Goal: Understand process/instructions

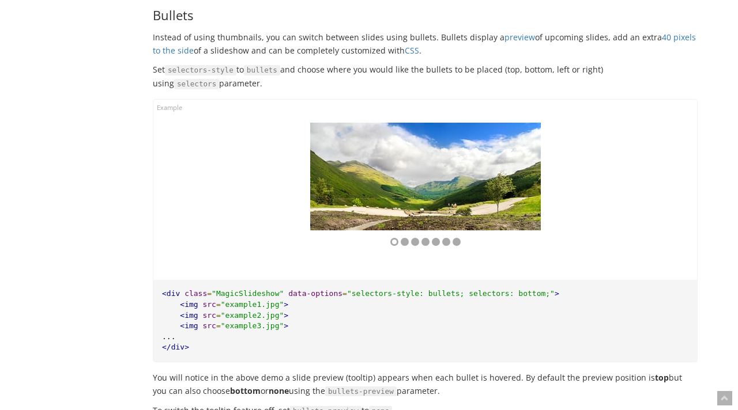
scroll to position [6892, 0]
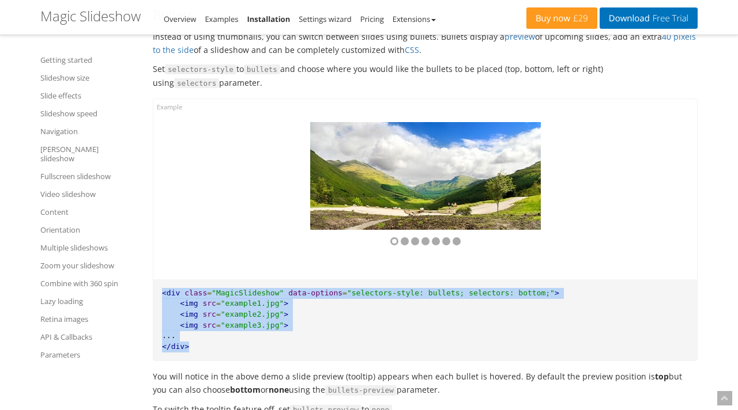
drag, startPoint x: 223, startPoint y: 340, endPoint x: 161, endPoint y: 287, distance: 81.8
click at [161, 287] on pre "<div class = "MagicSlideshow" data-options = "selectors-style: bullets; selecto…" at bounding box center [424, 320] width 543 height 81
copy pre "<div class = "MagicSlideshow" data-options = "selectors-style: bullets; selecto…"
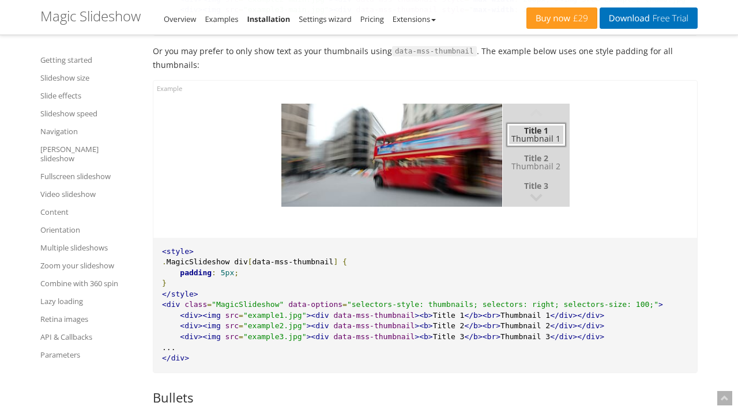
scroll to position [6489, 0]
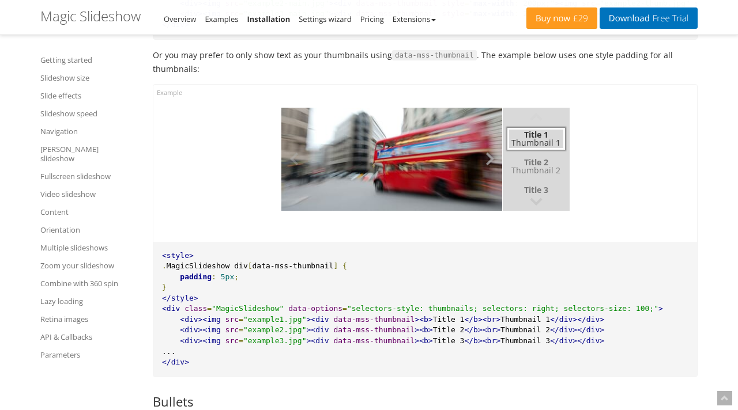
click at [485, 148] on button at bounding box center [485, 160] width 35 height 104
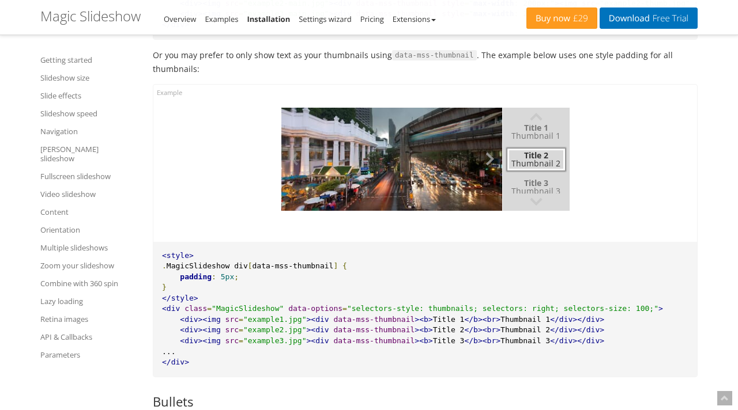
click at [485, 148] on button at bounding box center [485, 160] width 35 height 104
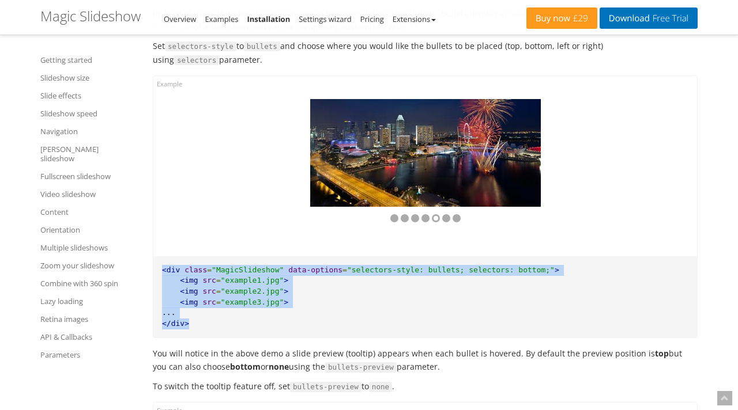
scroll to position [6897, 0]
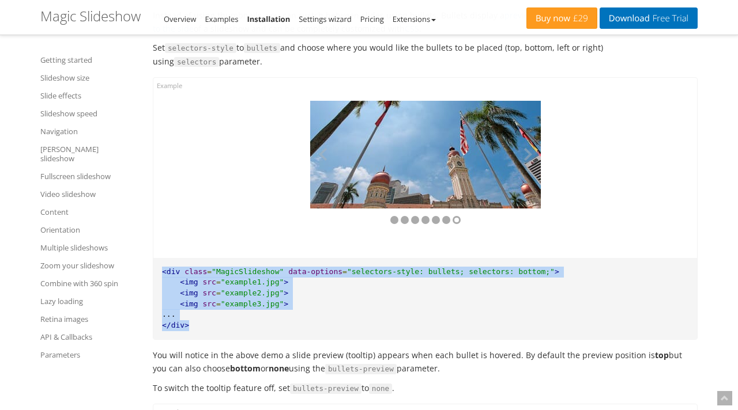
click at [467, 184] on img at bounding box center [425, 155] width 231 height 108
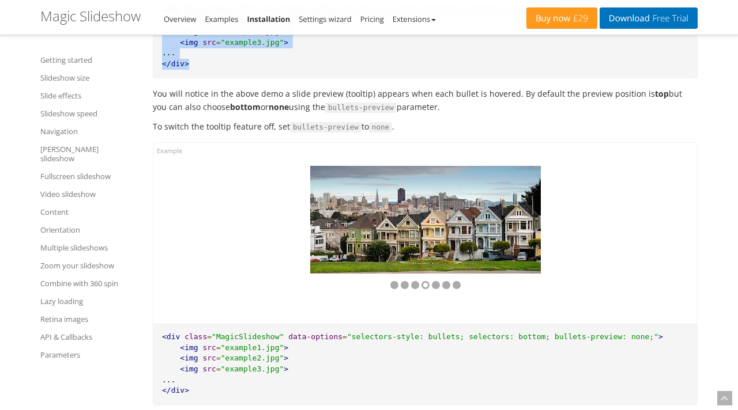
scroll to position [7160, 0]
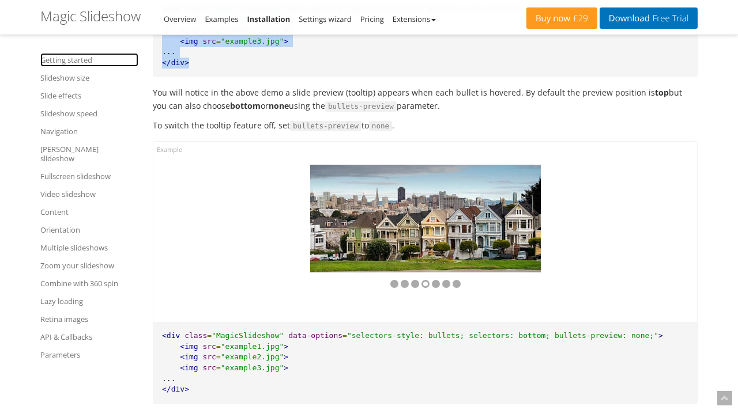
click at [75, 61] on link "Getting started" at bounding box center [89, 60] width 98 height 14
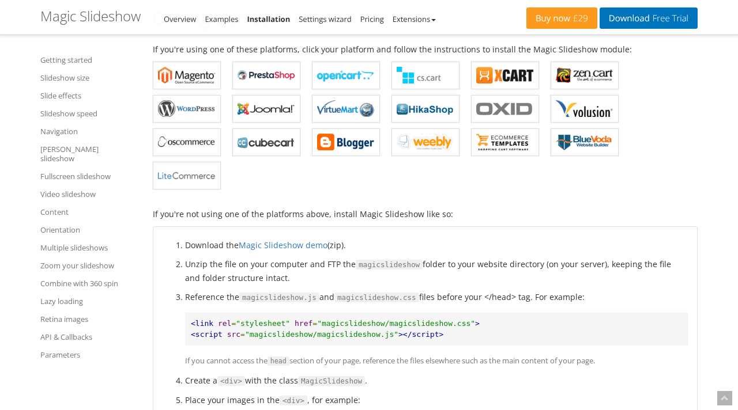
scroll to position [341, 0]
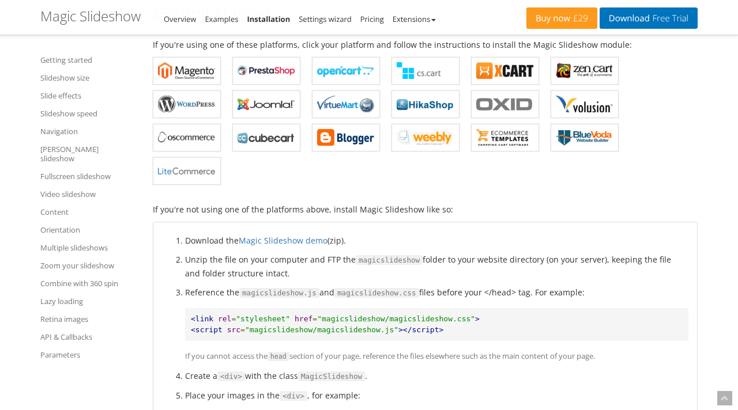
scroll to position [6875, 0]
